Goal: Task Accomplishment & Management: Use online tool/utility

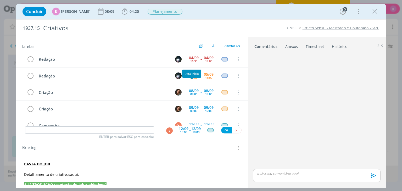
scroll to position [23, 0]
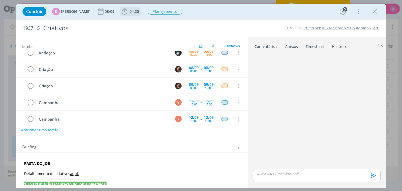
click at [126, 8] on span "04:20" at bounding box center [130, 12] width 19 height 8
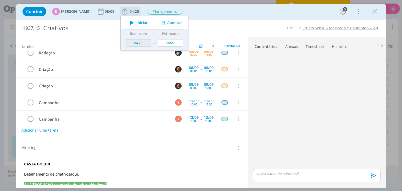
click at [163, 20] on icon "dialog" at bounding box center [164, 22] width 7 height 5
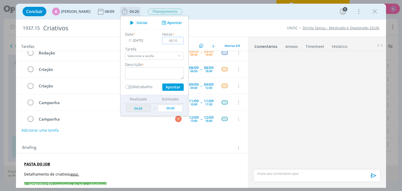
type input "00:10"
click at [165, 75] on textarea "dialog" at bounding box center [154, 73] width 59 height 12
type textarea "Pauta de criativos"
click at [174, 88] on button "Apontar" at bounding box center [172, 87] width 21 height 7
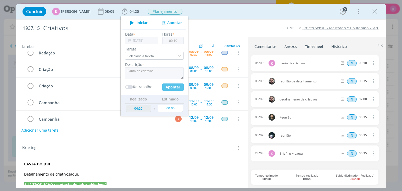
type input "04:30"
type input "00:00"
click at [140, 143] on div "Briefing Briefings Predefinidos Versões do Briefing Ver Briefing do Projeto" at bounding box center [132, 146] width 232 height 14
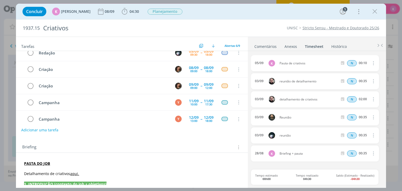
click at [54, 130] on button "Adicionar uma tarefa" at bounding box center [39, 130] width 37 height 9
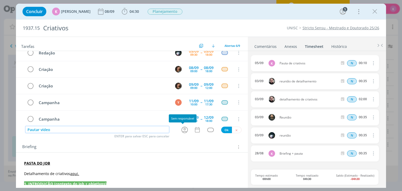
click at [184, 132] on icon "dialog" at bounding box center [184, 130] width 7 height 7
type input "Pautar vídeo"
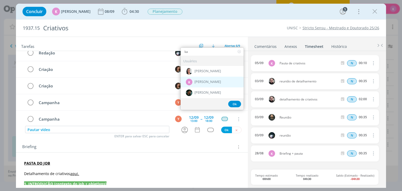
type input "ka"
click at [222, 79] on div "K [PERSON_NAME]" at bounding box center [212, 82] width 63 height 11
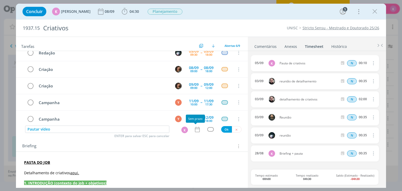
click at [197, 129] on icon "dialog" at bounding box center [197, 129] width 7 height 7
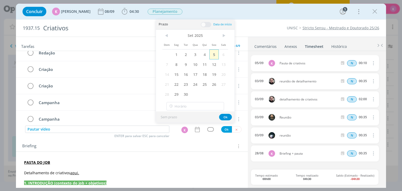
click at [216, 55] on span "5" at bounding box center [213, 54] width 9 height 10
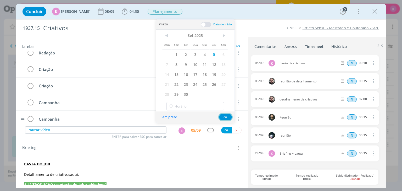
click at [225, 115] on button "Ok" at bounding box center [225, 117] width 13 height 7
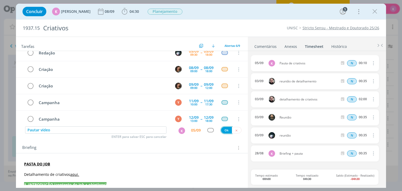
click at [221, 130] on button "Ok" at bounding box center [226, 130] width 11 height 7
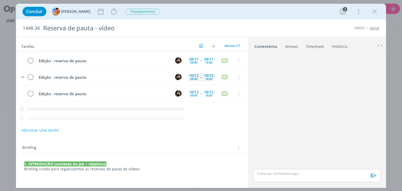
scroll to position [44, 0]
